Goal: Find specific page/section: Find specific page/section

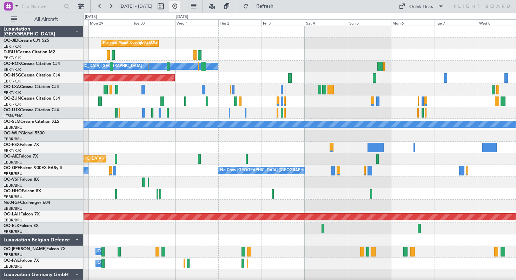
click at [181, 6] on button at bounding box center [174, 6] width 11 height 11
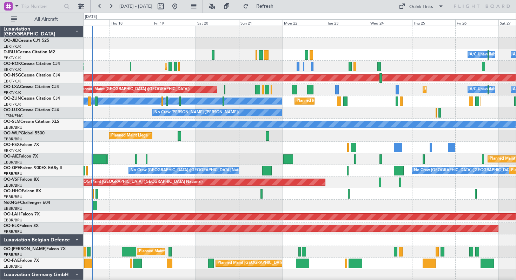
click at [344, 55] on div "A/C Unavailable [GEOGRAPHIC_DATA] ([GEOGRAPHIC_DATA] National) A/C Unavailable …" at bounding box center [300, 55] width 432 height 12
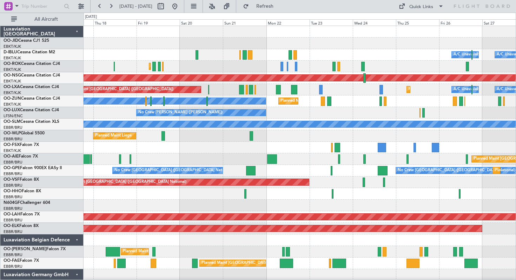
click at [291, 98] on div "Planned Maint Kortrijk-[GEOGRAPHIC_DATA] Owner" at bounding box center [300, 102] width 432 height 12
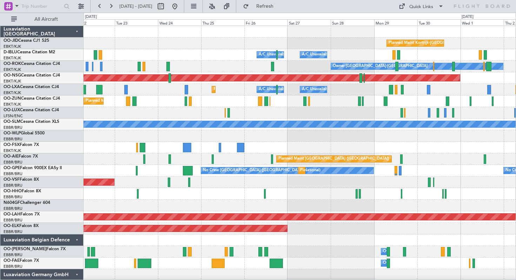
click at [296, 122] on div "Planned Maint Kortrijk-[GEOGRAPHIC_DATA] A/C Unavailable [GEOGRAPHIC_DATA] ([GE…" at bounding box center [300, 159] width 432 height 267
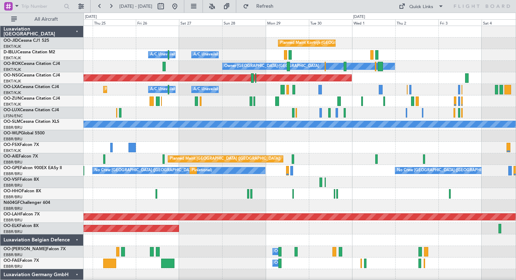
click at [325, 91] on div "Planned Maint Kortrijk-[GEOGRAPHIC_DATA] A/C Unavailable [GEOGRAPHIC_DATA] ([GE…" at bounding box center [300, 90] width 432 height 12
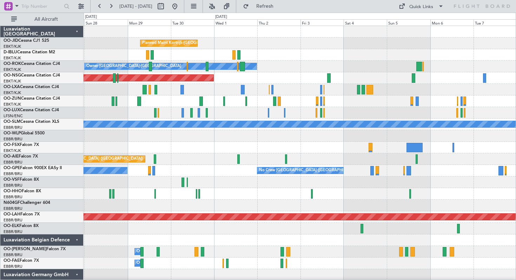
click at [293, 72] on div "Owner [GEOGRAPHIC_DATA]-[GEOGRAPHIC_DATA]" at bounding box center [300, 67] width 432 height 12
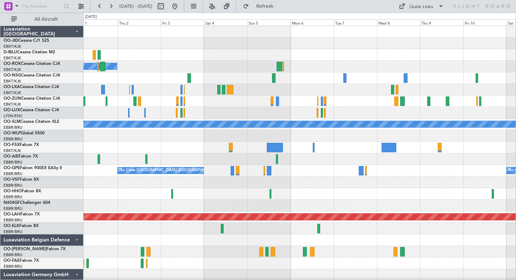
click at [301, 78] on div "Planned Maint [GEOGRAPHIC_DATA] ([GEOGRAPHIC_DATA])" at bounding box center [300, 78] width 432 height 12
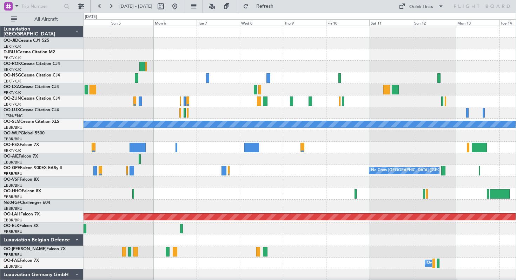
click at [285, 48] on div at bounding box center [300, 44] width 432 height 12
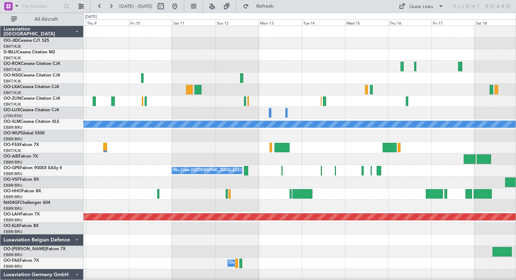
click at [298, 67] on div at bounding box center [300, 67] width 432 height 12
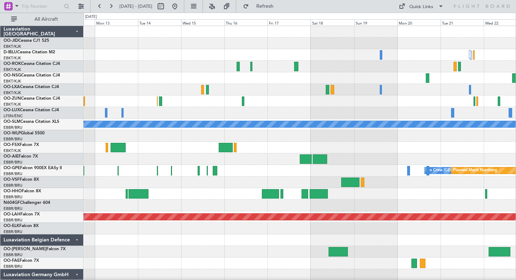
click at [241, 88] on div "A/C Unavailable [GEOGRAPHIC_DATA] No Crew [GEOGRAPHIC_DATA] (Brussels National)…" at bounding box center [300, 171] width 432 height 290
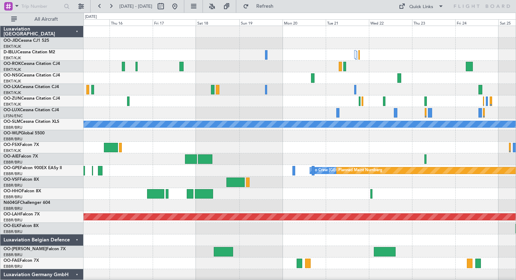
click at [288, 88] on div "A/C Unavailable [GEOGRAPHIC_DATA] No Crew [GEOGRAPHIC_DATA] (Brussels National)…" at bounding box center [300, 171] width 432 height 290
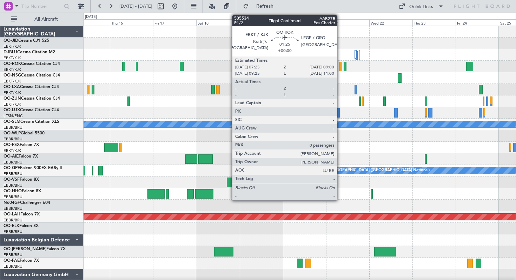
click at [340, 67] on div at bounding box center [340, 66] width 3 height 9
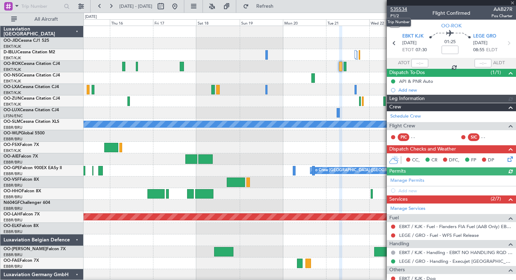
click at [401, 7] on span "535534" at bounding box center [399, 9] width 17 height 7
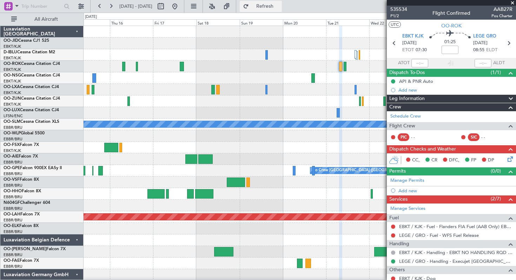
click at [268, 4] on button "Refresh" at bounding box center [261, 6] width 42 height 11
click at [269, 5] on button "Refresh" at bounding box center [261, 6] width 42 height 11
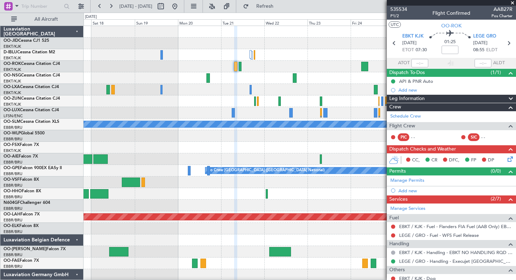
click at [254, 79] on div at bounding box center [300, 78] width 432 height 12
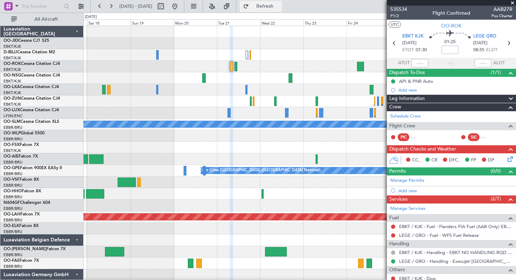
click at [270, 5] on button "Refresh" at bounding box center [261, 6] width 42 height 11
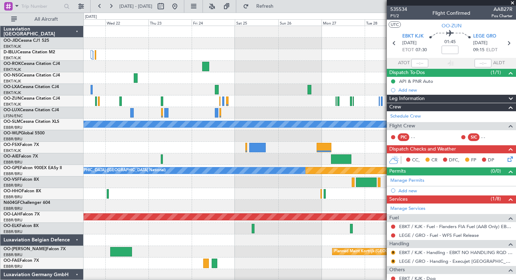
click at [171, 52] on div at bounding box center [300, 55] width 432 height 12
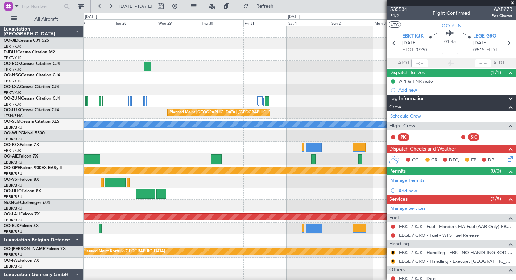
click at [183, 80] on div at bounding box center [300, 78] width 432 height 12
click at [513, 2] on span at bounding box center [512, 3] width 7 height 6
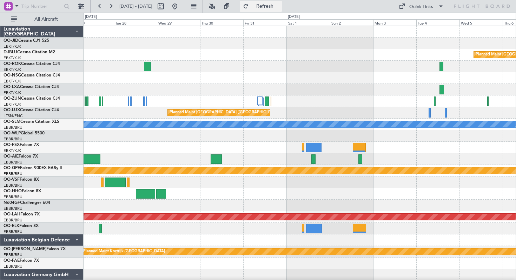
click at [267, 4] on button "Refresh" at bounding box center [261, 6] width 42 height 11
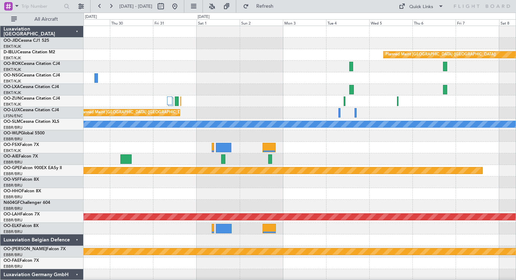
click at [183, 66] on div "Planned Maint [GEOGRAPHIC_DATA] ([GEOGRAPHIC_DATA]) Planned Maint [GEOGRAPHIC_D…" at bounding box center [300, 159] width 432 height 267
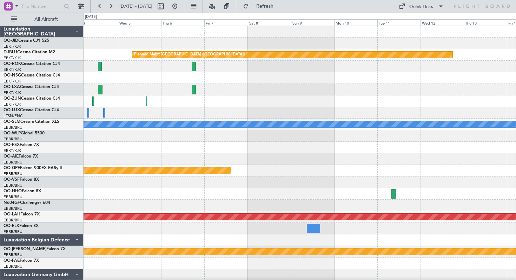
click at [245, 85] on div at bounding box center [300, 90] width 432 height 12
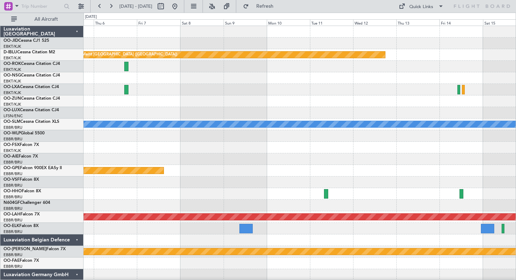
click at [245, 89] on div at bounding box center [300, 90] width 432 height 12
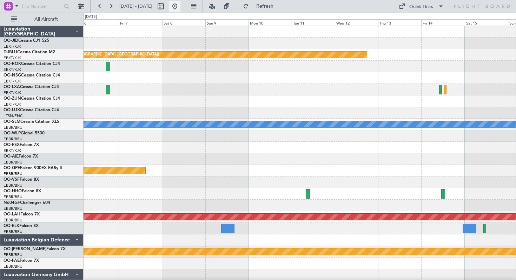
click at [181, 7] on button at bounding box center [174, 6] width 11 height 11
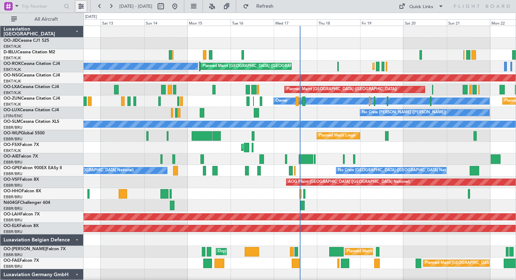
click at [79, 5] on button at bounding box center [81, 6] width 11 height 11
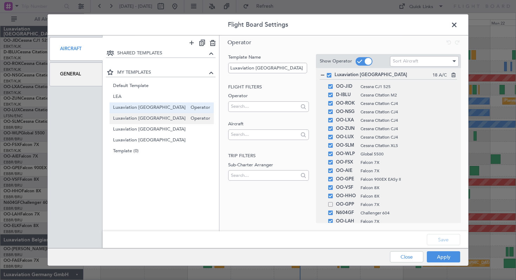
click at [139, 118] on span "Luxaviation [GEOGRAPHIC_DATA]" at bounding box center [150, 118] width 74 height 7
type input "Luxaviation [GEOGRAPHIC_DATA]"
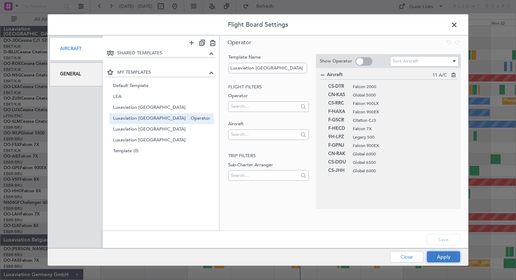
click at [443, 255] on button "Apply" at bounding box center [443, 257] width 33 height 11
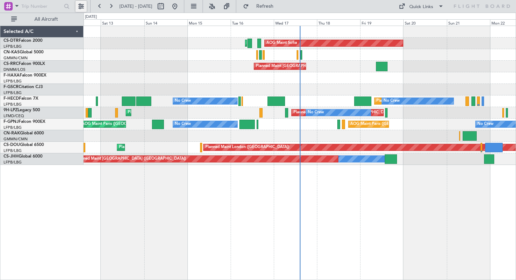
click at [78, 5] on button at bounding box center [81, 6] width 11 height 11
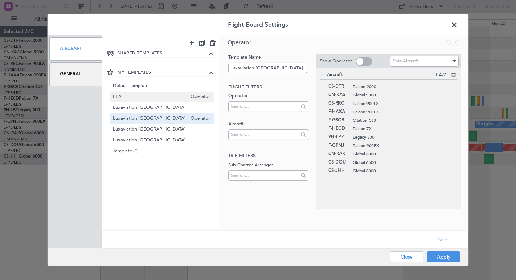
click at [119, 97] on span "LEA" at bounding box center [150, 96] width 74 height 7
type input "LEA"
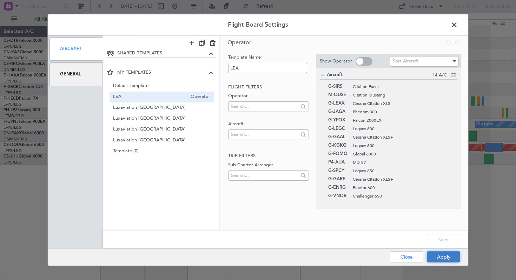
click at [438, 259] on button "Apply" at bounding box center [443, 257] width 33 height 11
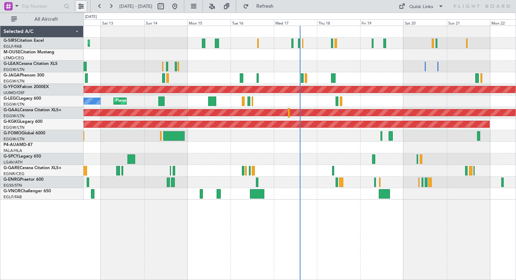
click at [83, 3] on button at bounding box center [81, 6] width 11 height 11
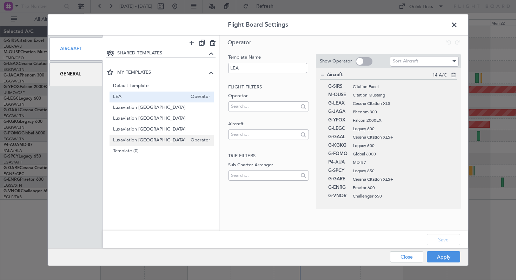
click at [131, 137] on span "Luxaviation [GEOGRAPHIC_DATA]" at bounding box center [150, 140] width 74 height 7
type input "Luxaviation [GEOGRAPHIC_DATA]"
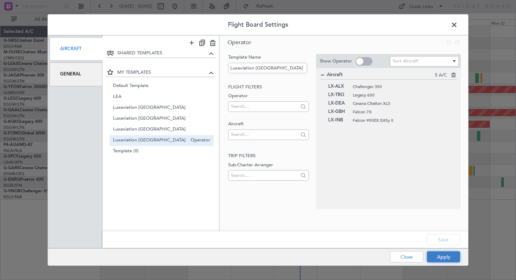
click at [446, 254] on button "Apply" at bounding box center [443, 257] width 33 height 11
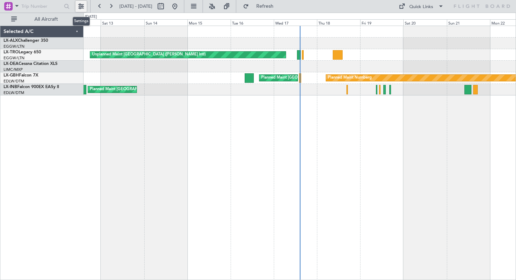
click at [80, 7] on button at bounding box center [81, 6] width 11 height 11
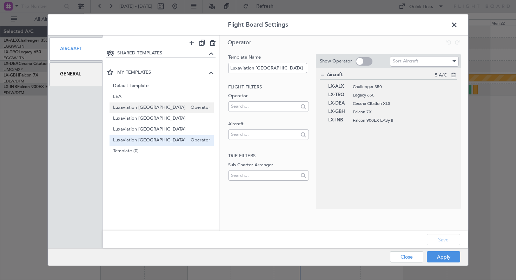
click at [145, 106] on span "Luxaviation [GEOGRAPHIC_DATA]" at bounding box center [150, 107] width 74 height 7
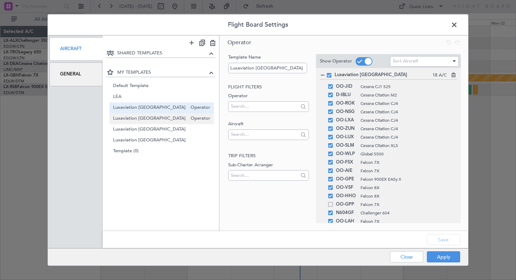
click at [145, 117] on span "Luxaviation [GEOGRAPHIC_DATA]" at bounding box center [150, 118] width 74 height 7
type input "Luxaviation [GEOGRAPHIC_DATA]"
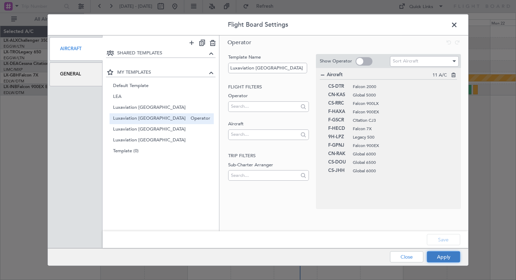
click at [443, 256] on button "Apply" at bounding box center [443, 257] width 33 height 11
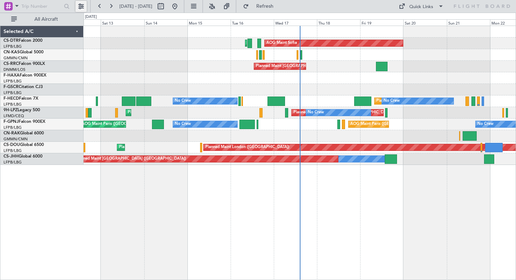
click at [78, 7] on button at bounding box center [81, 6] width 11 height 11
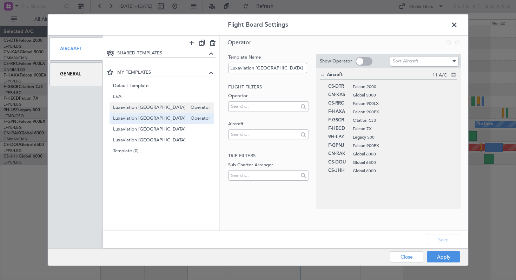
click at [131, 106] on span "Luxaviation [GEOGRAPHIC_DATA]" at bounding box center [150, 107] width 74 height 7
type input "Luxaviation [GEOGRAPHIC_DATA]"
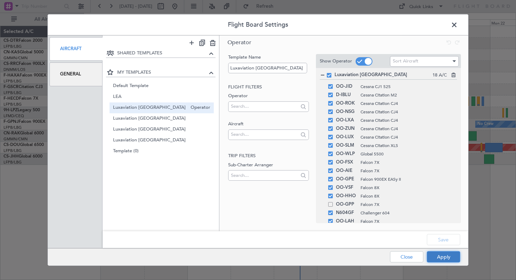
click at [443, 259] on button "Apply" at bounding box center [443, 257] width 33 height 11
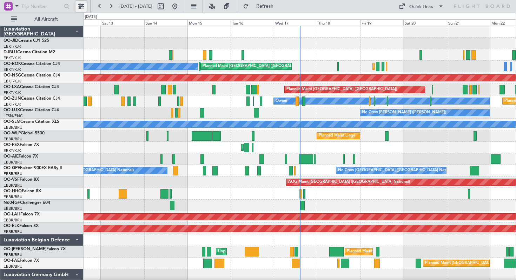
click at [81, 6] on button at bounding box center [81, 6] width 11 height 11
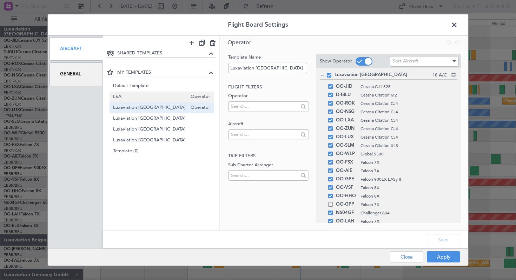
click at [122, 96] on span "LEA" at bounding box center [150, 96] width 74 height 7
type input "LEA"
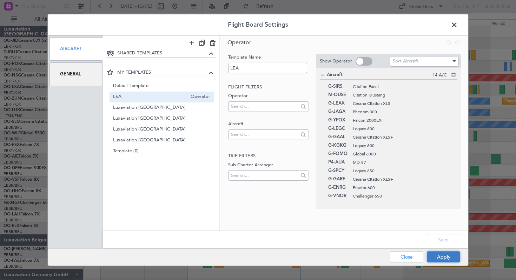
click at [444, 256] on button "Apply" at bounding box center [443, 257] width 33 height 11
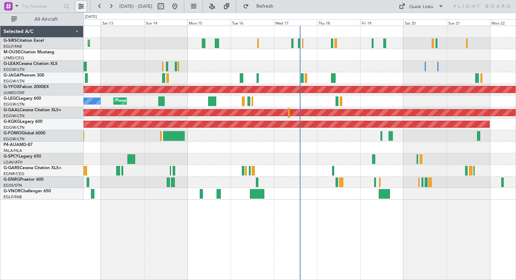
click at [82, 5] on button at bounding box center [81, 6] width 11 height 11
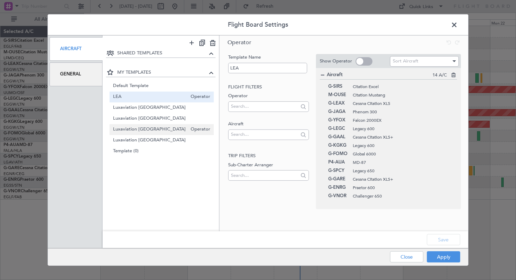
click at [130, 131] on span "Luxaviation [GEOGRAPHIC_DATA]" at bounding box center [150, 129] width 74 height 7
type input "Luxaviation [GEOGRAPHIC_DATA]"
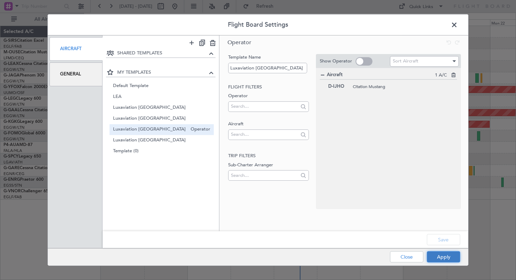
click at [452, 255] on button "Apply" at bounding box center [443, 257] width 33 height 11
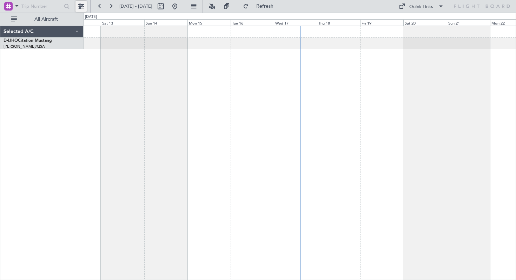
click at [80, 6] on button at bounding box center [81, 6] width 11 height 11
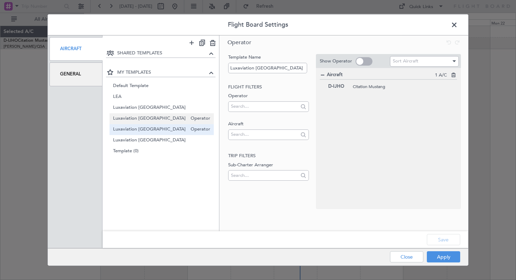
click at [137, 118] on span "Luxaviation [GEOGRAPHIC_DATA]" at bounding box center [150, 118] width 74 height 7
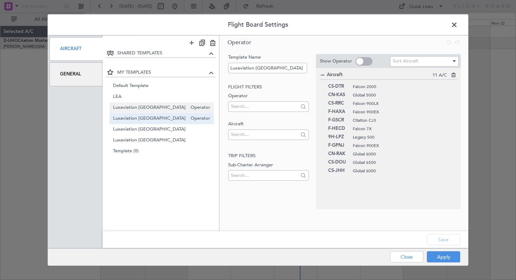
click at [137, 108] on span "Luxaviation [GEOGRAPHIC_DATA]" at bounding box center [150, 107] width 74 height 7
type input "Luxaviation [GEOGRAPHIC_DATA]"
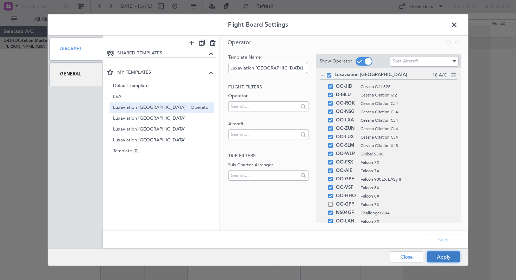
click at [438, 254] on button "Apply" at bounding box center [443, 257] width 33 height 11
